Goal: Task Accomplishment & Management: Use online tool/utility

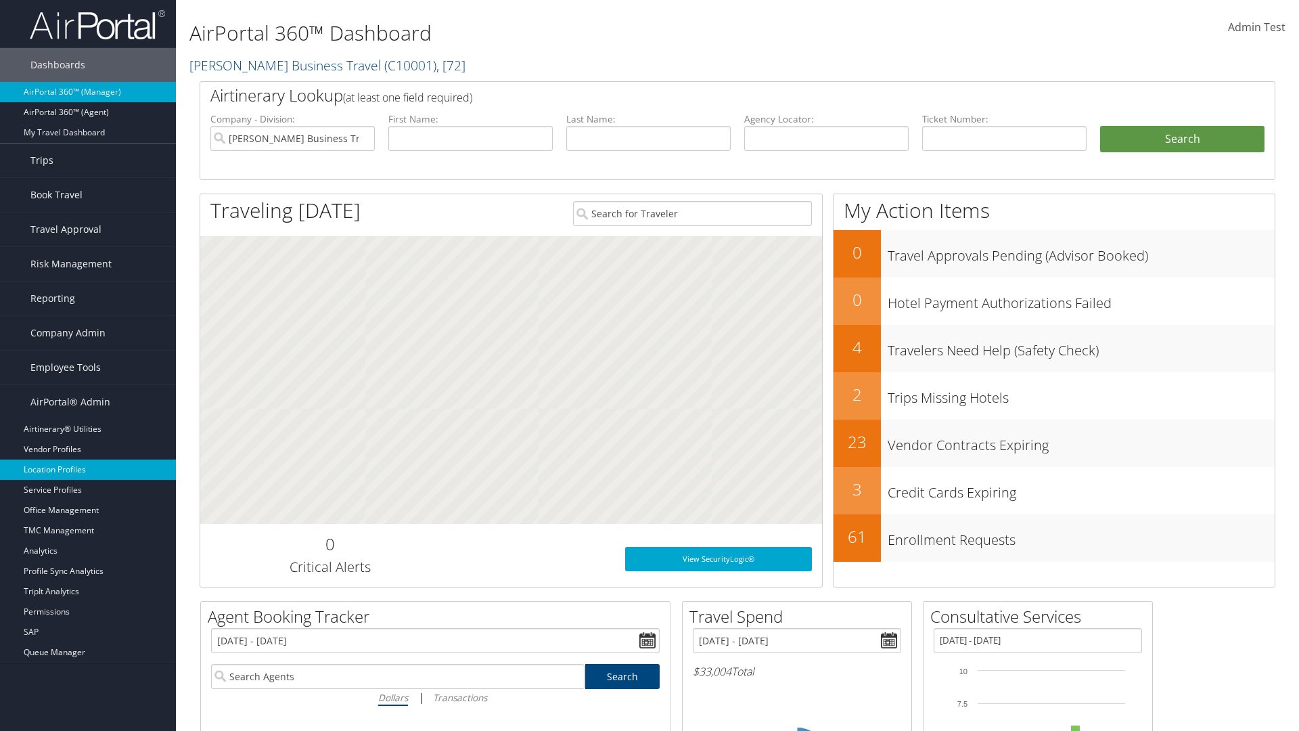
click at [88, 470] on link "Location Profiles" at bounding box center [88, 469] width 176 height 20
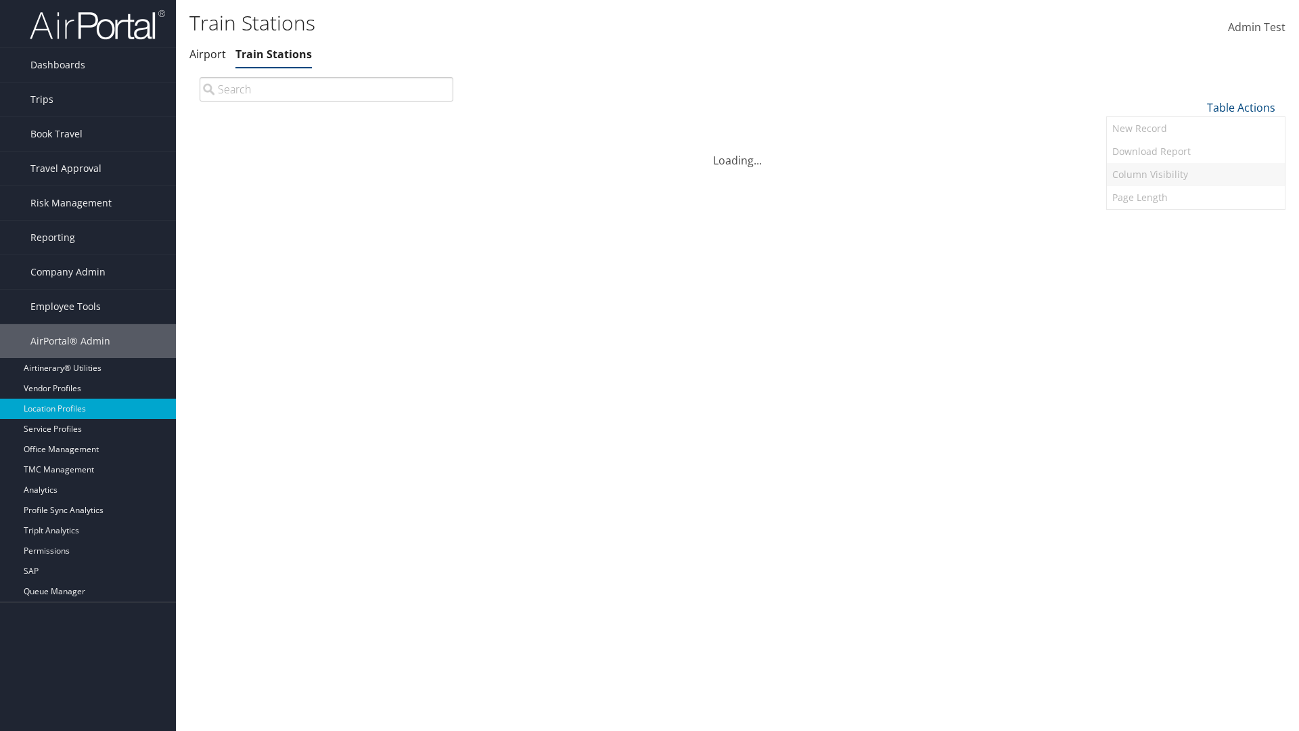
click at [1196, 174] on link "Column Visibility" at bounding box center [1196, 174] width 178 height 23
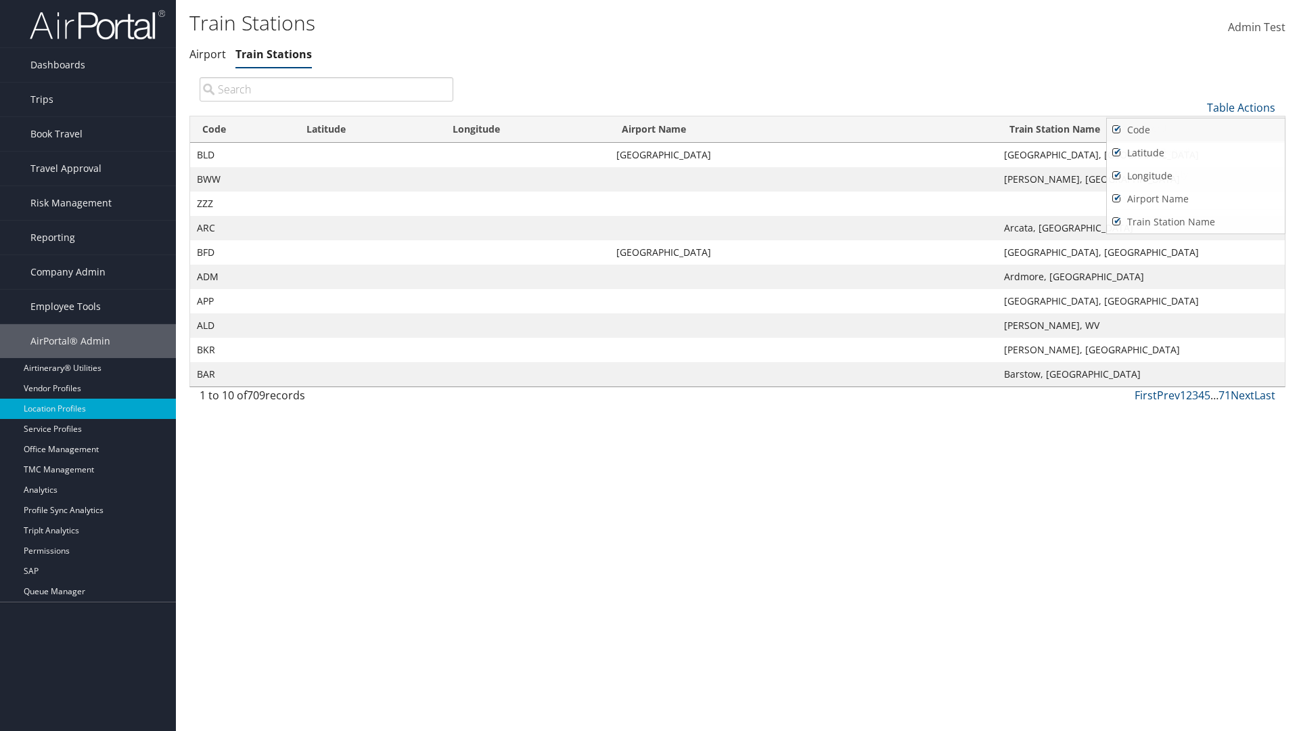
click at [1196, 129] on link "Code" at bounding box center [1196, 129] width 178 height 23
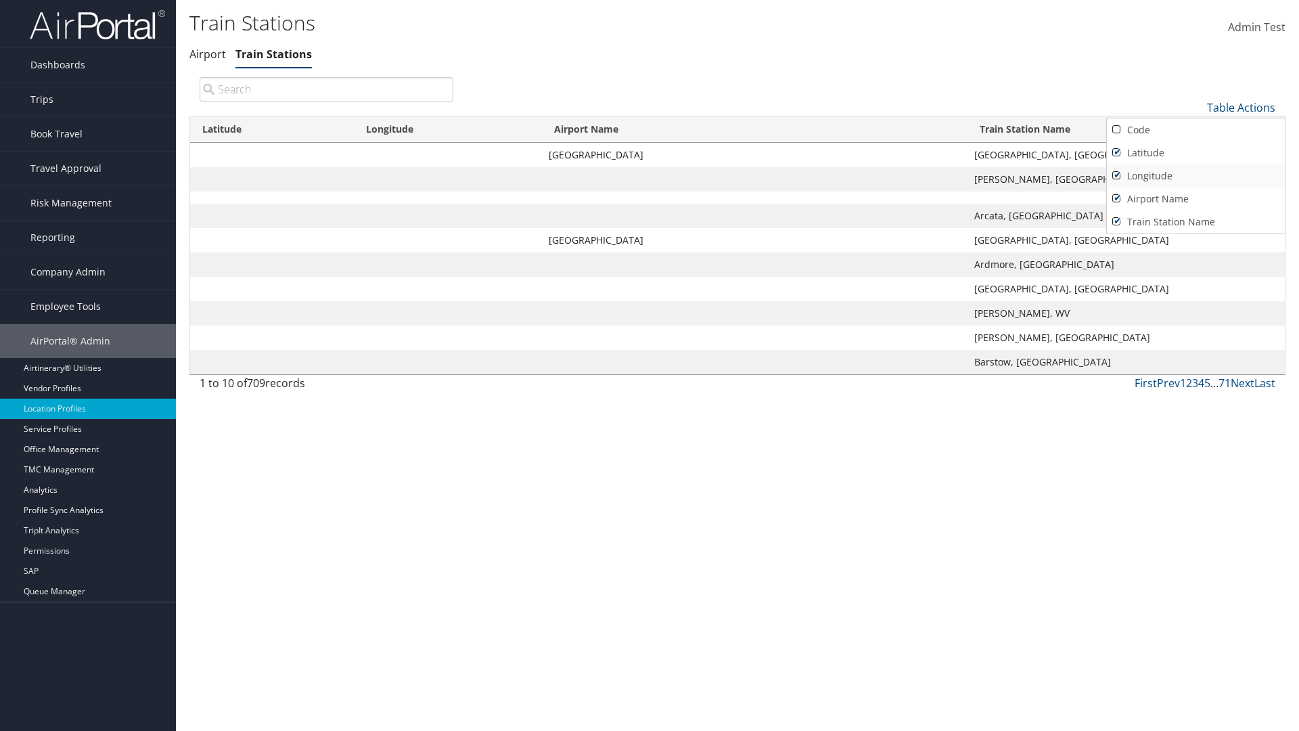
click at [1196, 152] on link "Latitude" at bounding box center [1196, 152] width 178 height 23
click at [1196, 175] on link "Longitude" at bounding box center [1196, 175] width 178 height 23
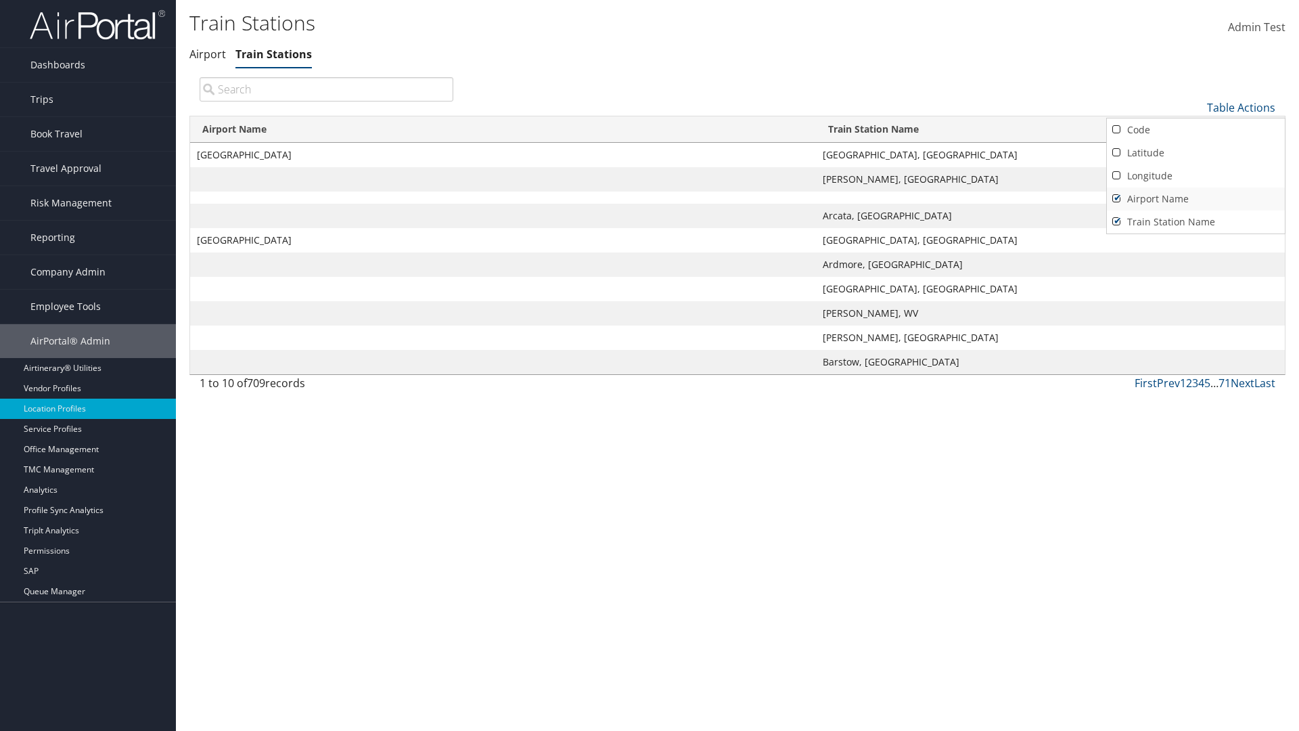
click at [1196, 198] on link "Airport Name" at bounding box center [1196, 198] width 178 height 23
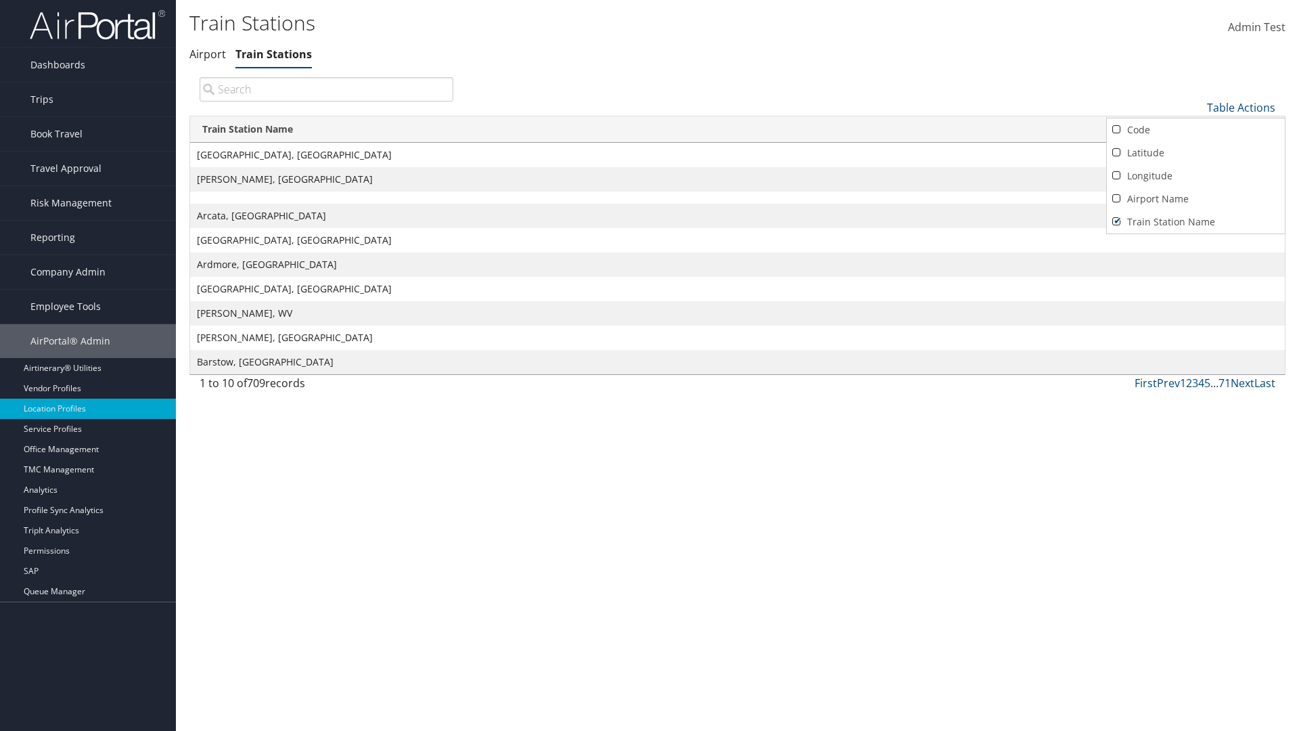
click at [650, 365] on div at bounding box center [649, 365] width 1299 height 731
click at [1241, 107] on link "Table Actions" at bounding box center [1241, 107] width 68 height 15
click at [1196, 174] on link "Column Visibility" at bounding box center [1196, 174] width 178 height 23
click at [1196, 129] on link "Code" at bounding box center [1196, 129] width 178 height 23
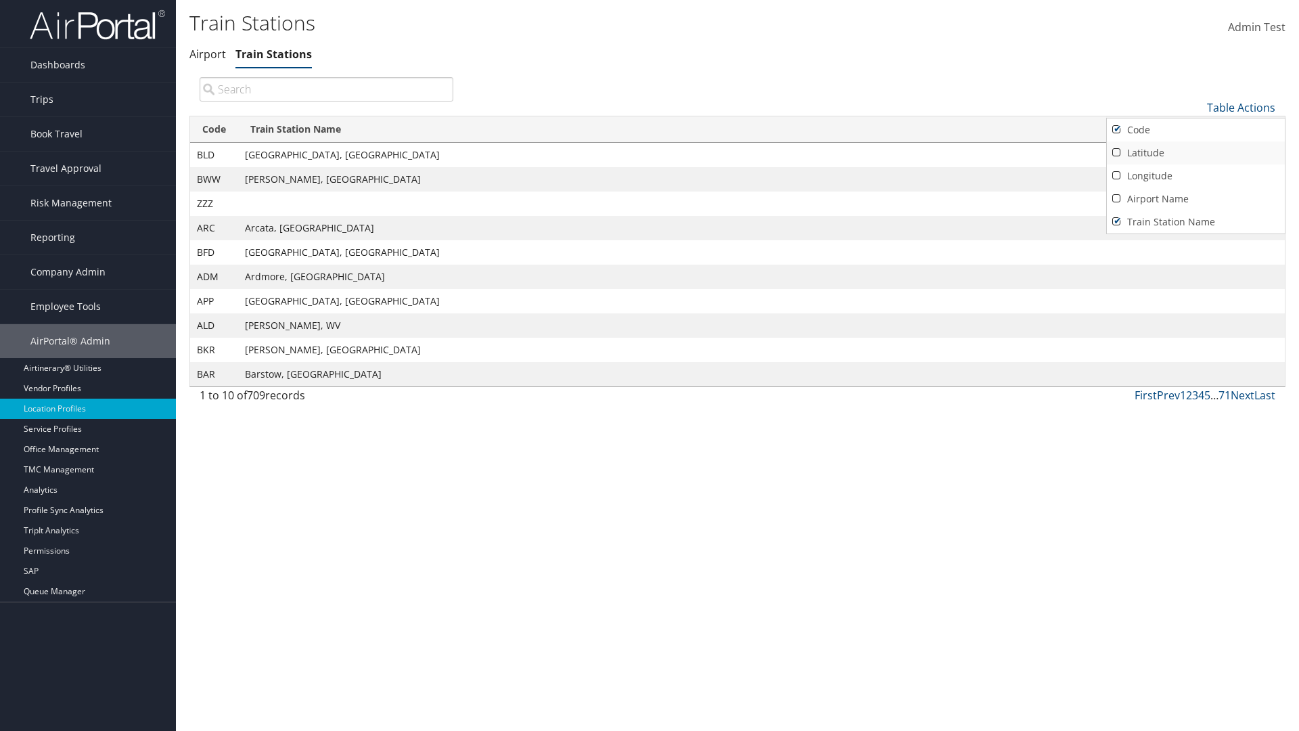
click at [1196, 152] on link "Latitude" at bounding box center [1196, 152] width 178 height 23
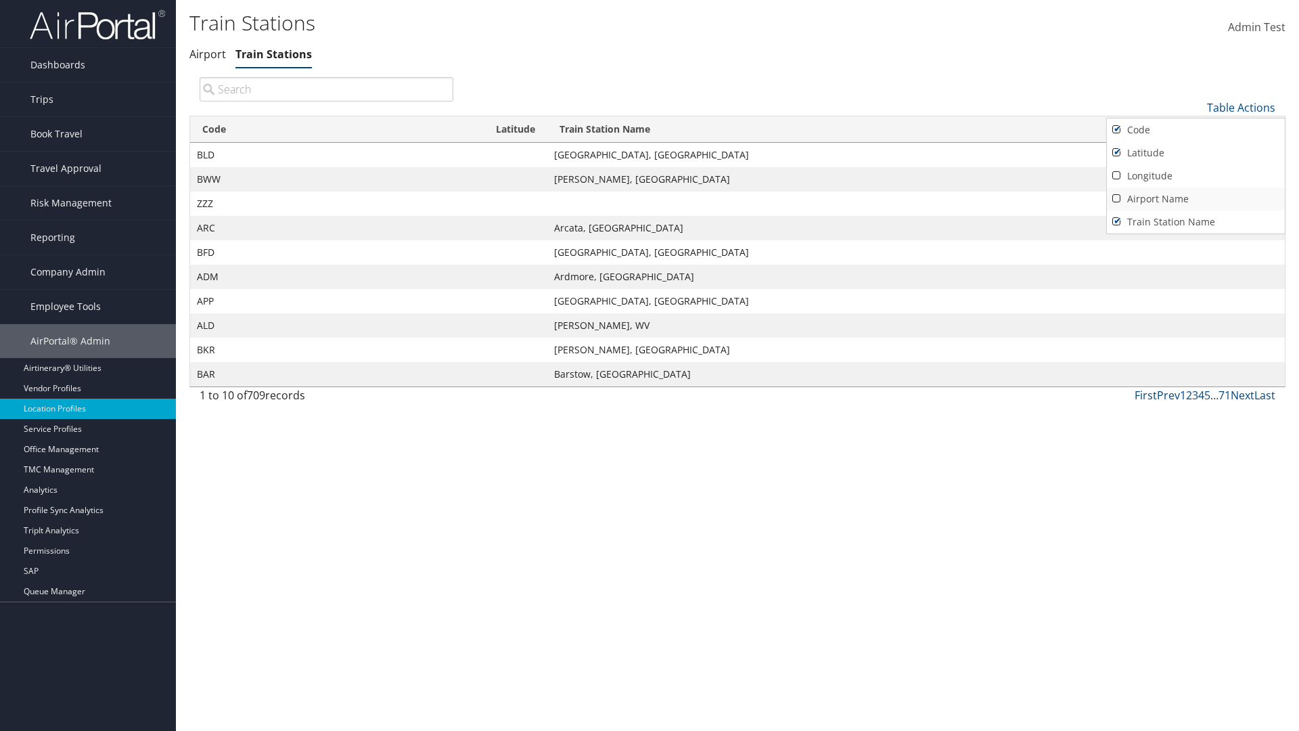
click at [1196, 175] on link "Longitude" at bounding box center [1196, 175] width 178 height 23
click at [1196, 198] on link "Airport Name" at bounding box center [1196, 198] width 178 height 23
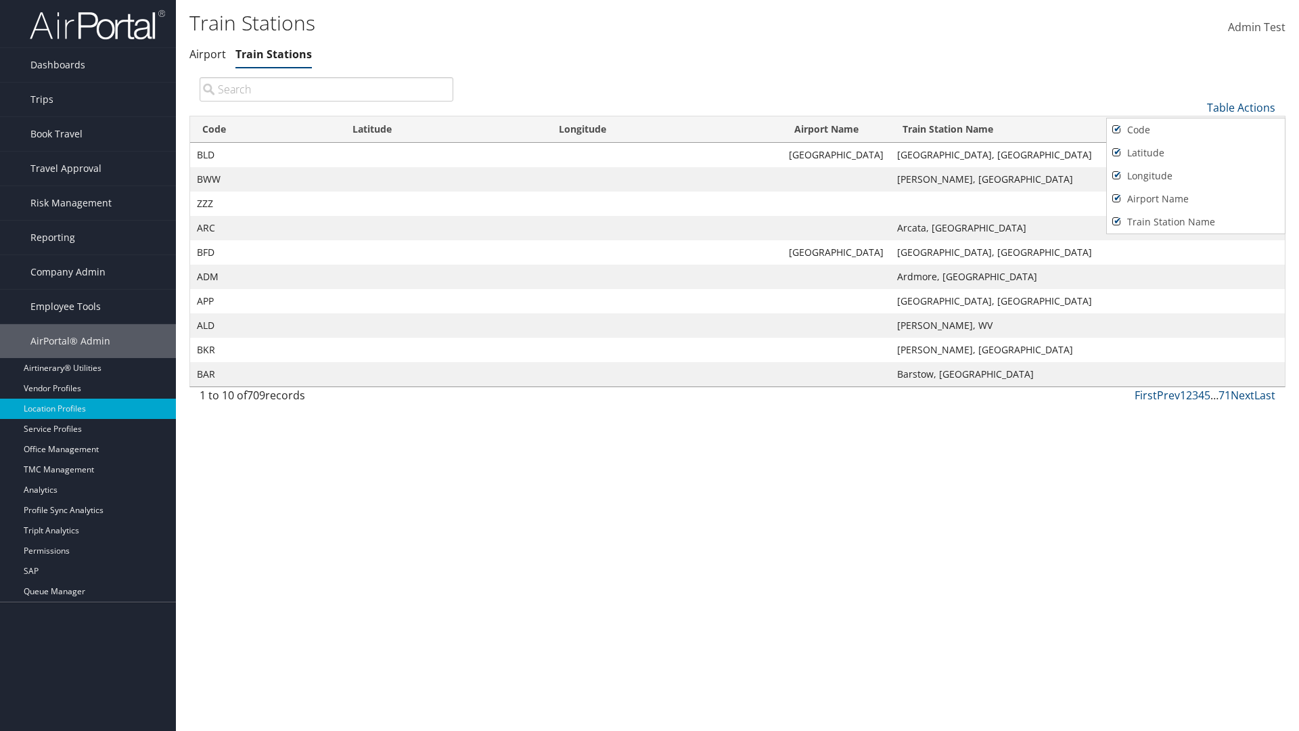
click at [650, 365] on div at bounding box center [649, 365] width 1299 height 731
click at [1241, 107] on link "Table Actions" at bounding box center [1241, 107] width 68 height 15
click at [1196, 151] on link "Download Report" at bounding box center [1196, 151] width 178 height 23
